Goal: Check status

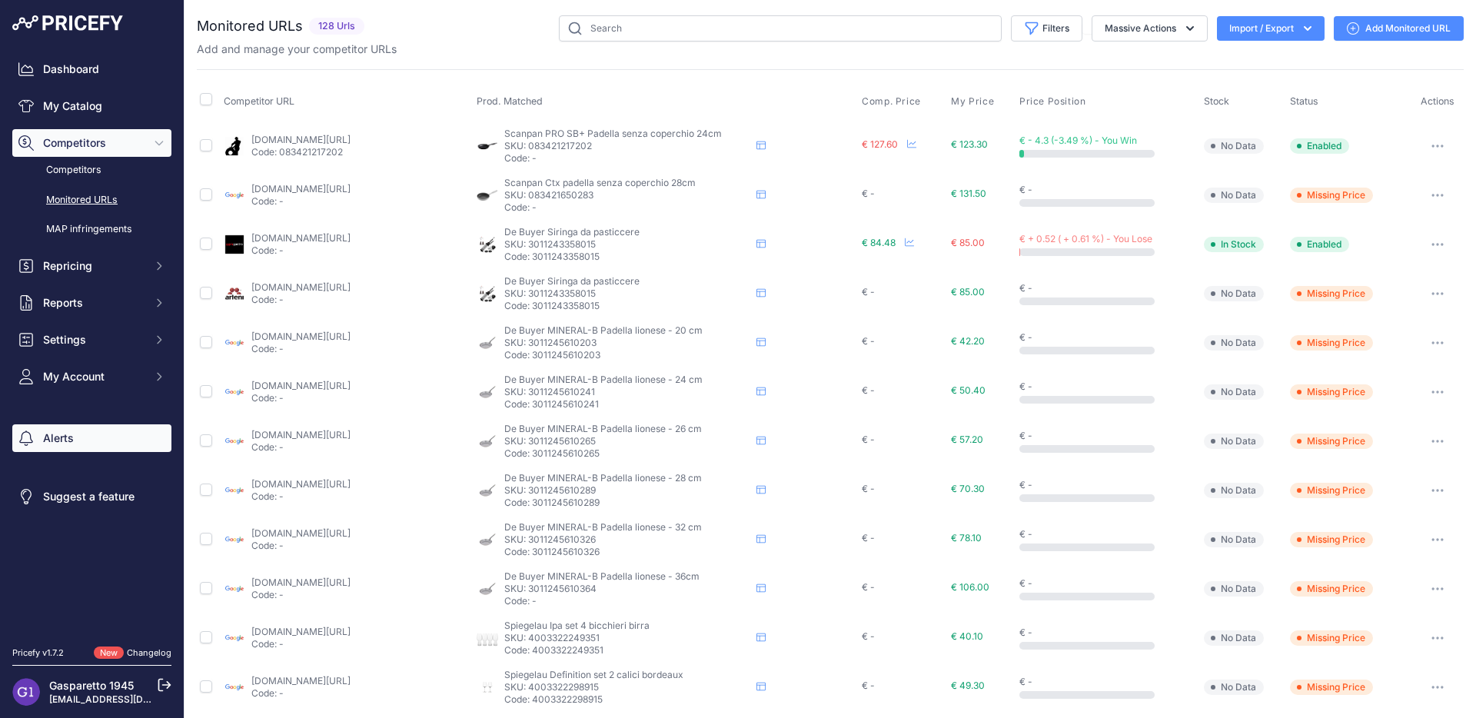
click at [51, 441] on link "Alerts" at bounding box center [91, 438] width 159 height 28
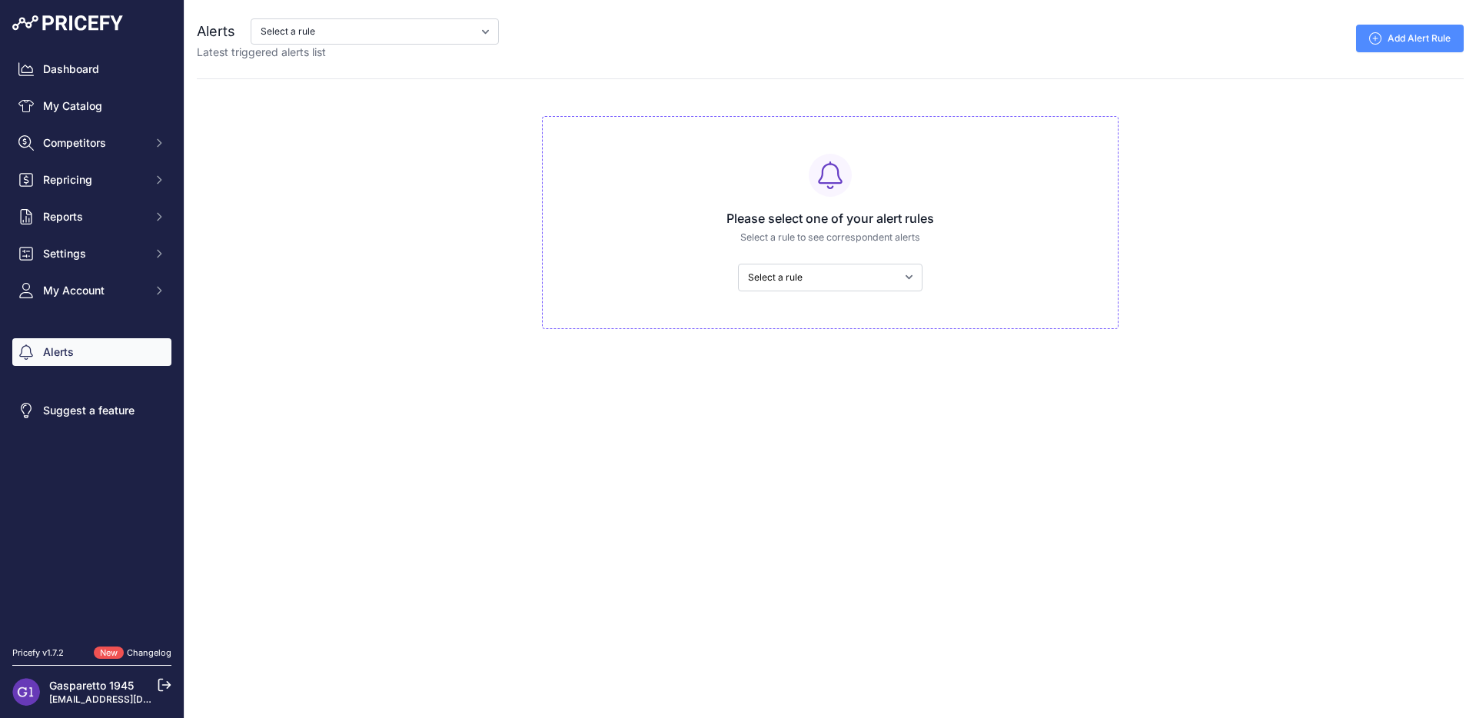
click at [783, 281] on select "Select a rule ATTENZIONE: Competitors con prezzo inferiore" at bounding box center [830, 278] width 184 height 28
select select "8403"
